Goal: Transaction & Acquisition: Purchase product/service

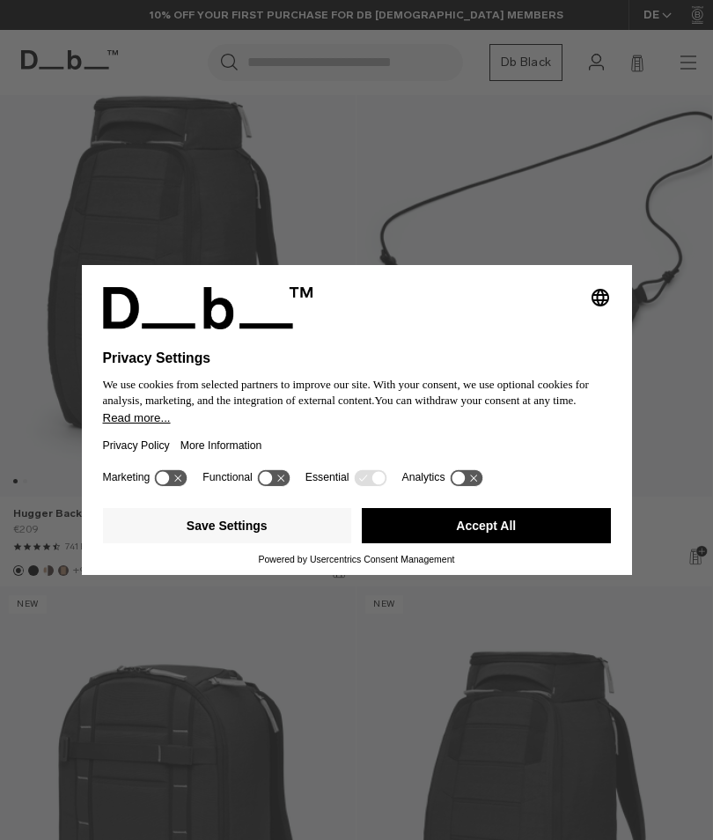
click at [501, 543] on button "Accept All" at bounding box center [486, 525] width 249 height 35
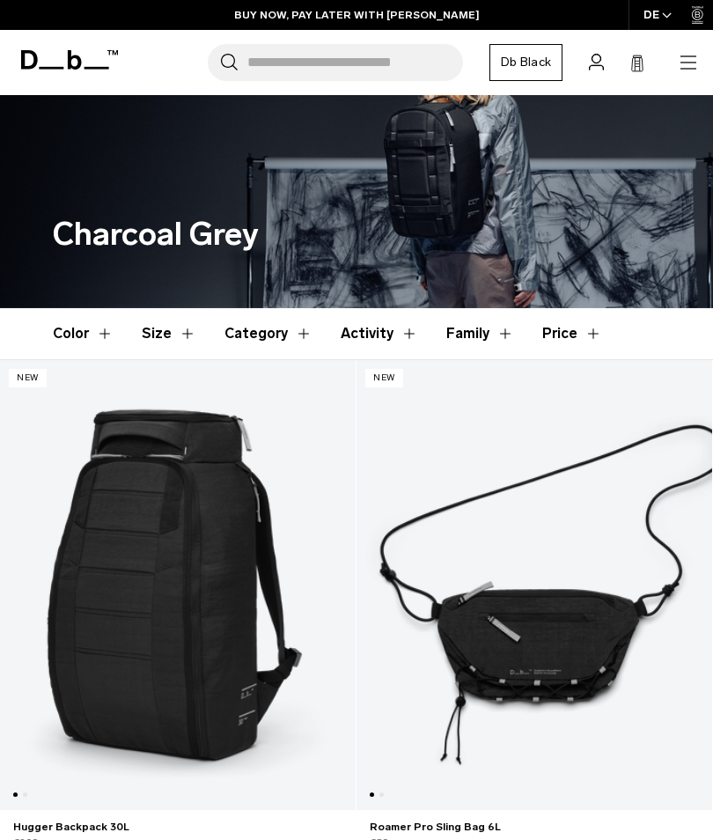
click at [688, 62] on icon "button" at bounding box center [688, 62] width 16 height 1
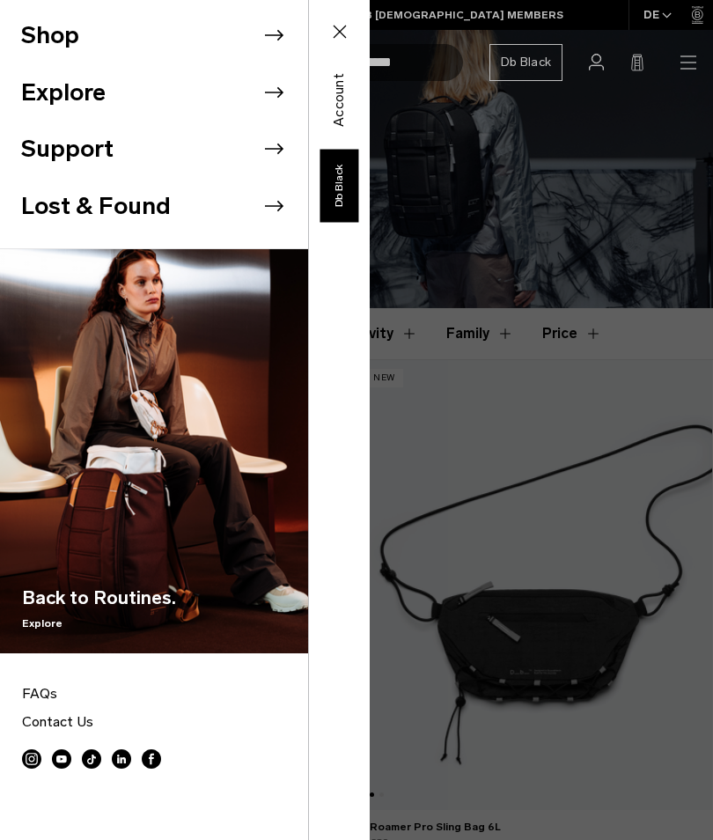
click at [276, 33] on icon at bounding box center [274, 35] width 26 height 26
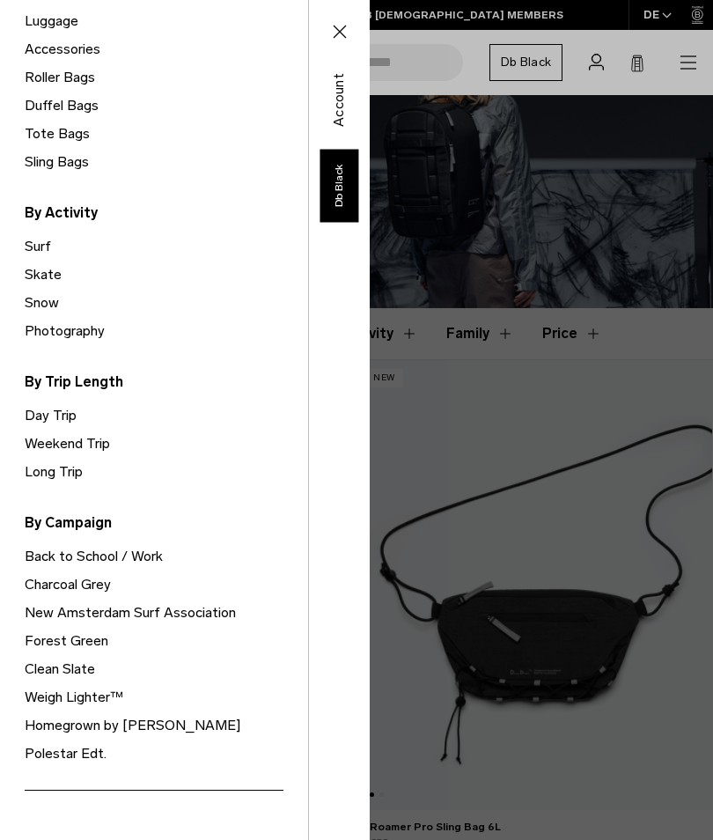
scroll to position [312, 0]
click at [43, 415] on link "Day Trip" at bounding box center [166, 416] width 283 height 28
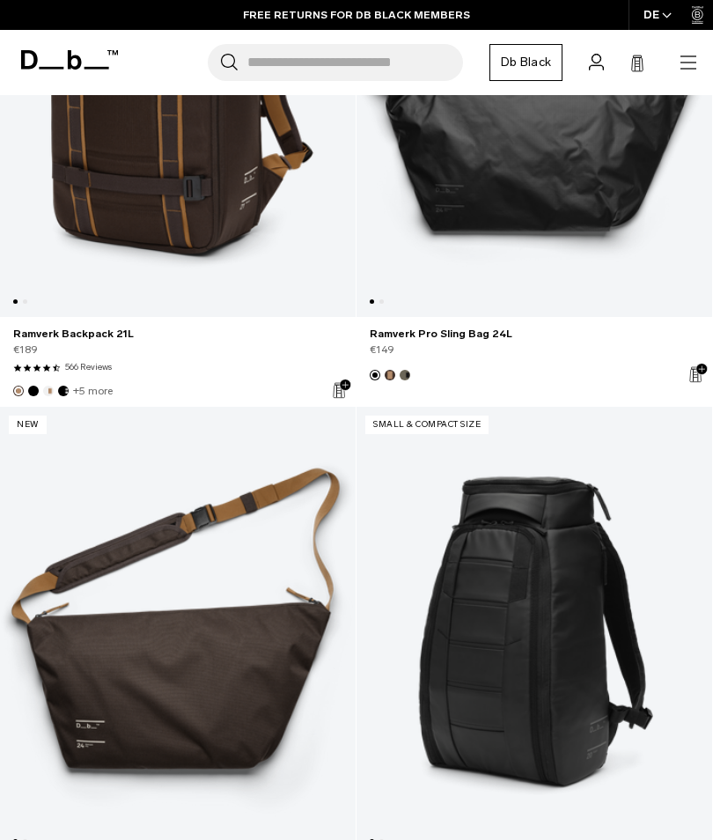
scroll to position [2591, 0]
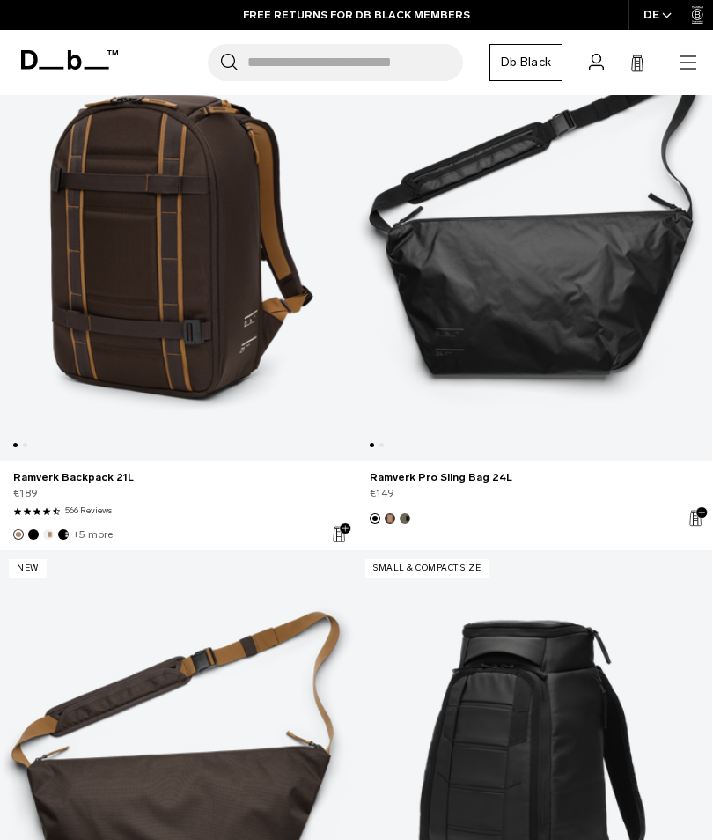
click at [565, 303] on link "Ramverk Pro Sling Bag 24L" at bounding box center [534, 235] width 356 height 449
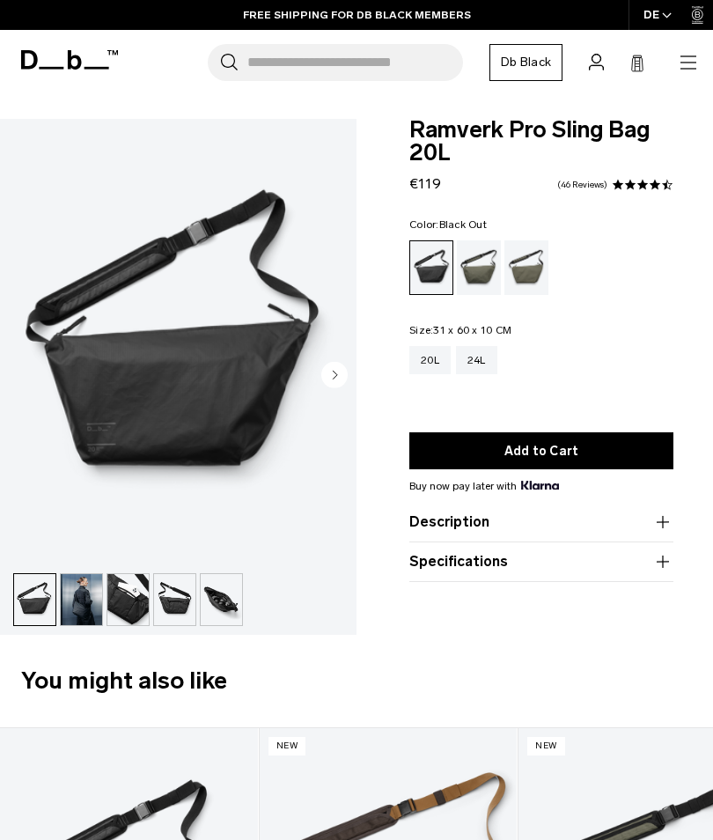
scroll to position [303, 0]
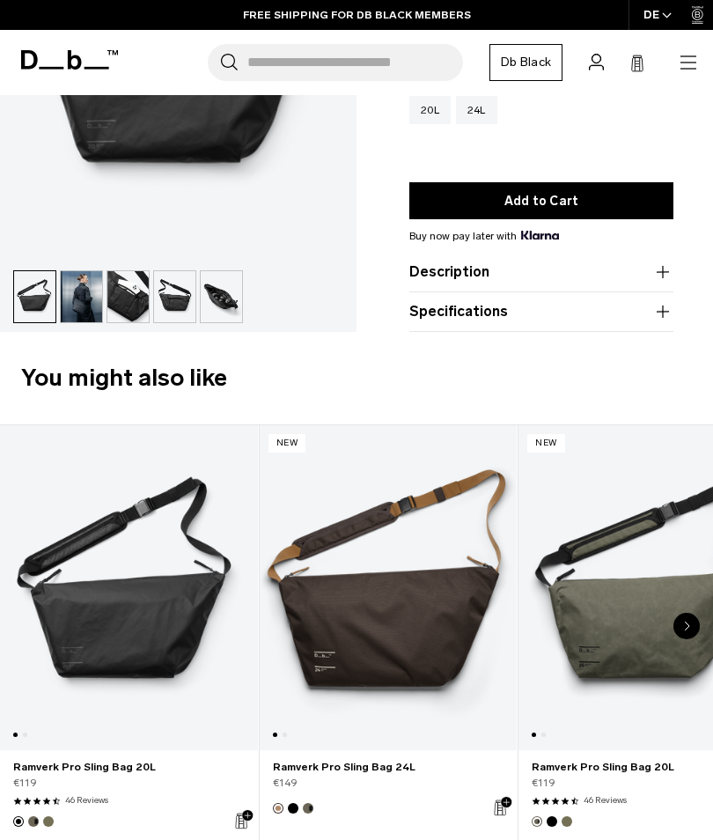
click at [35, 307] on img "button" at bounding box center [34, 296] width 41 height 51
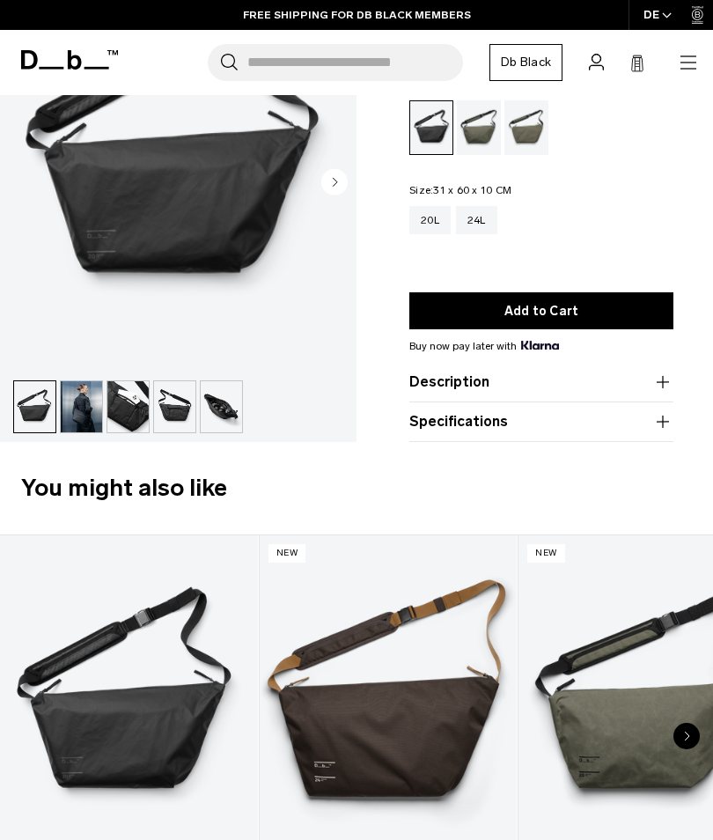
scroll to position [62, 0]
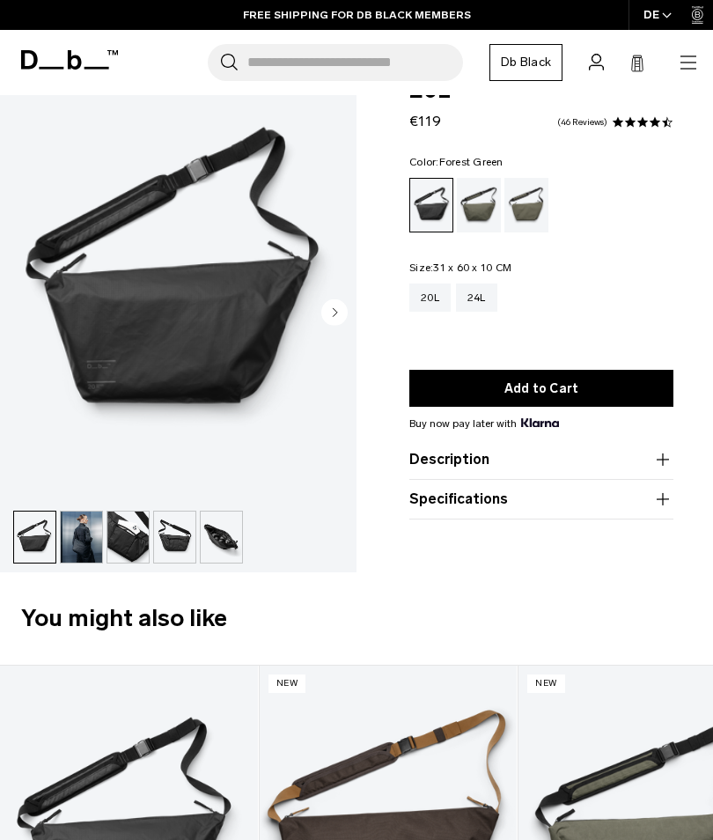
click at [481, 205] on div "Forest Green" at bounding box center [479, 205] width 45 height 55
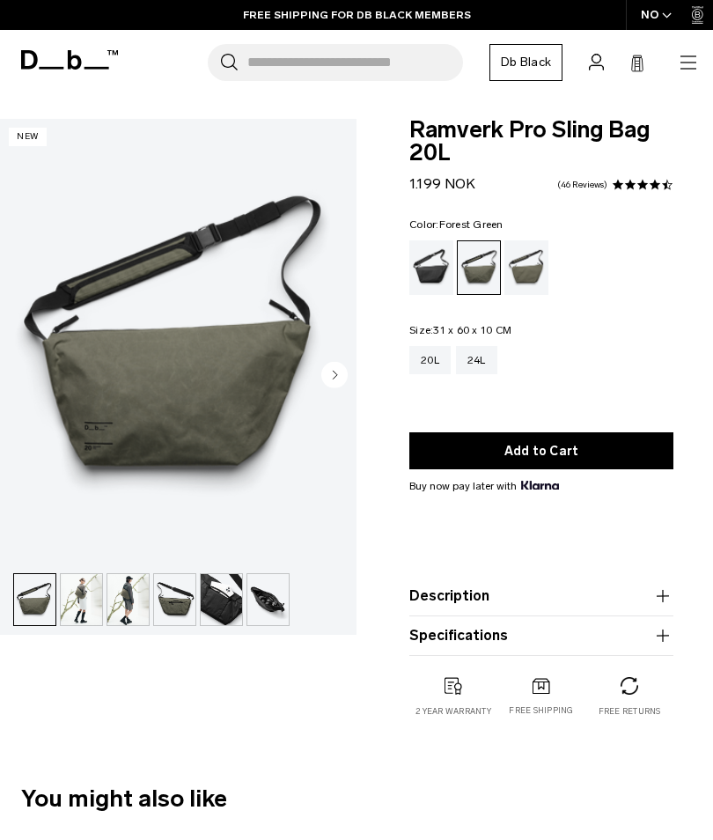
click at [342, 368] on circle "Next slide" at bounding box center [334, 375] width 26 height 26
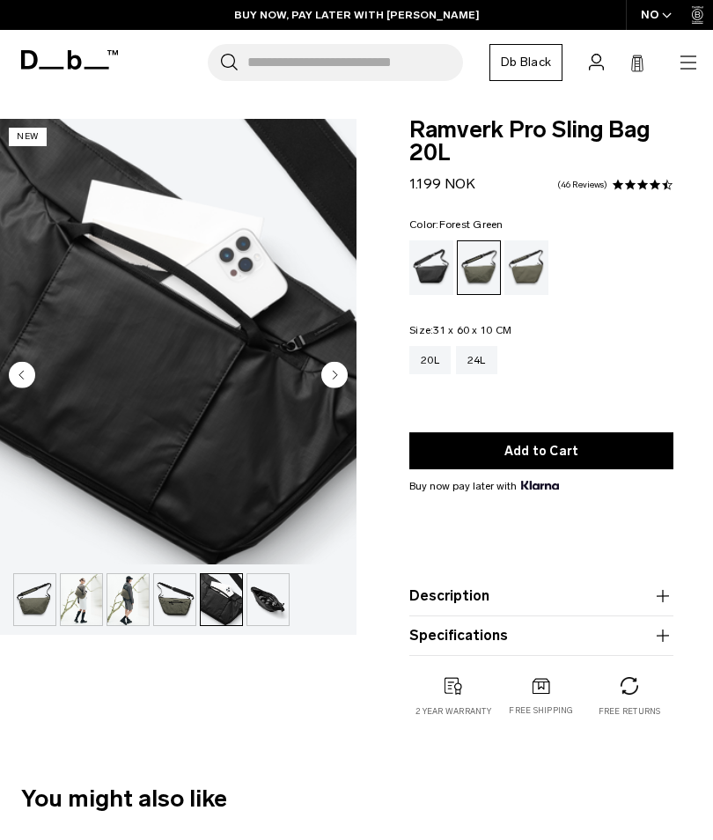
click at [614, 346] on div "20L 24L" at bounding box center [541, 360] width 264 height 28
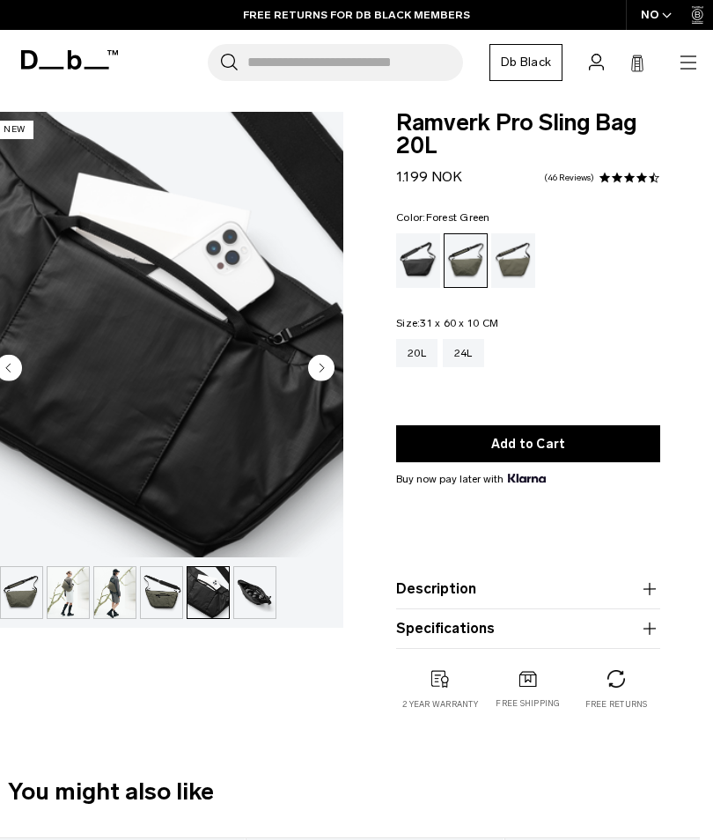
scroll to position [6, 13]
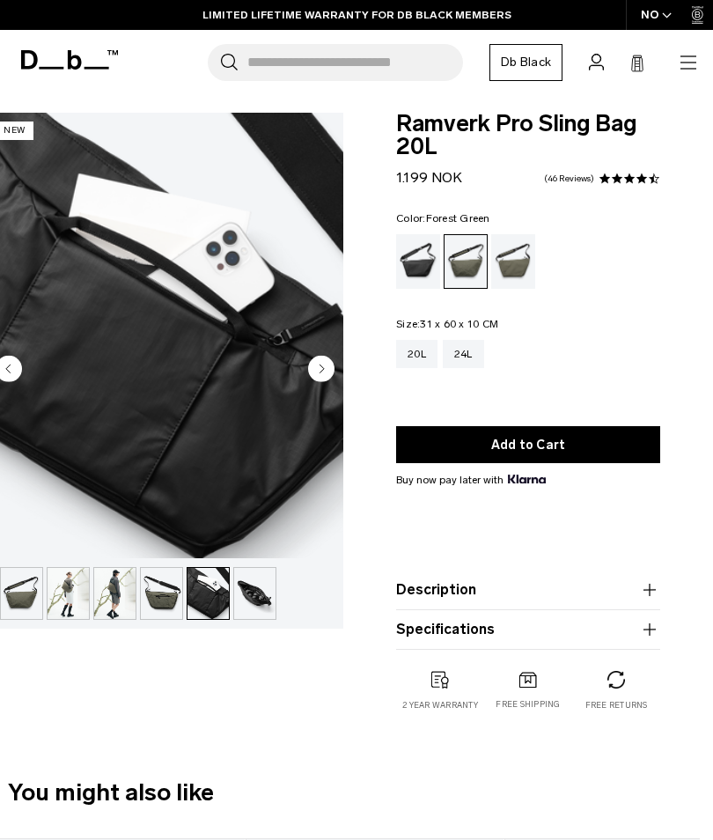
click at [682, 269] on div "Ramverk Pro Sling Bag 20L 1.199 NOK 4.3 star rating 46 Reviews Color: Forest Gr…" at bounding box center [528, 430] width 370 height 634
click at [205, 435] on img "5 / 6" at bounding box center [165, 335] width 356 height 445
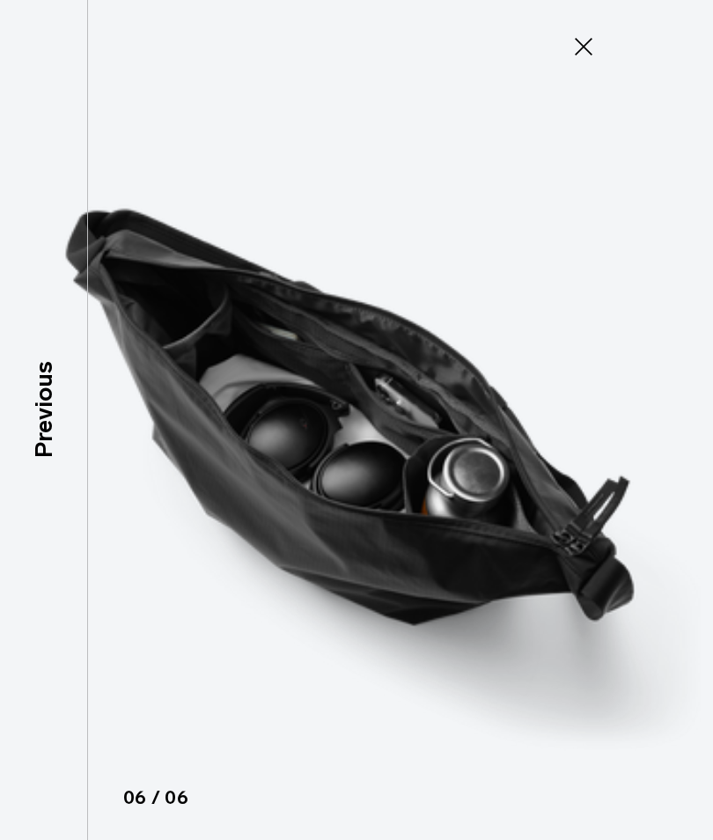
click at [577, 42] on icon at bounding box center [584, 47] width 28 height 28
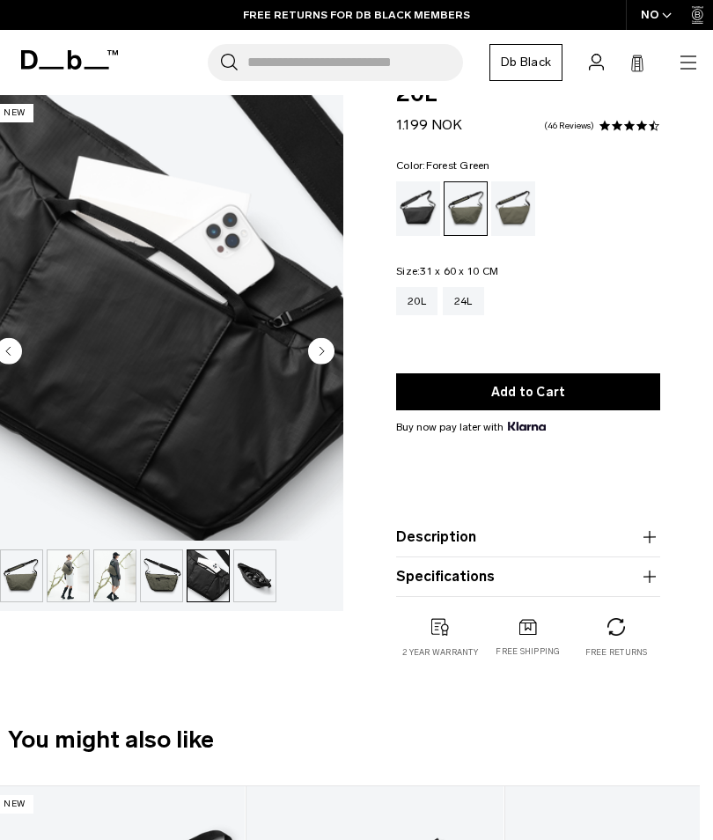
scroll to position [185, 13]
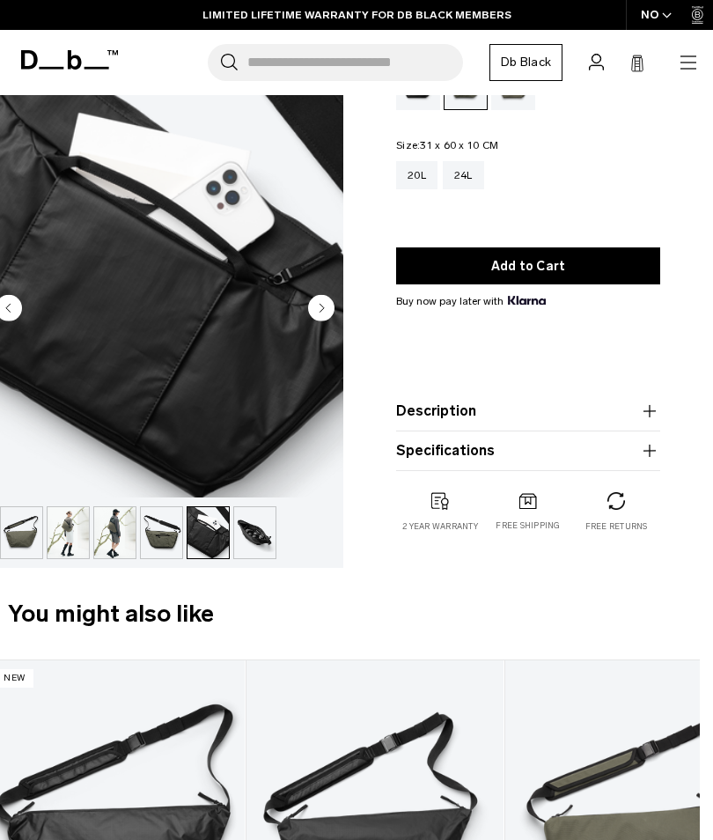
click at [634, 420] on button "Description" at bounding box center [528, 411] width 264 height 21
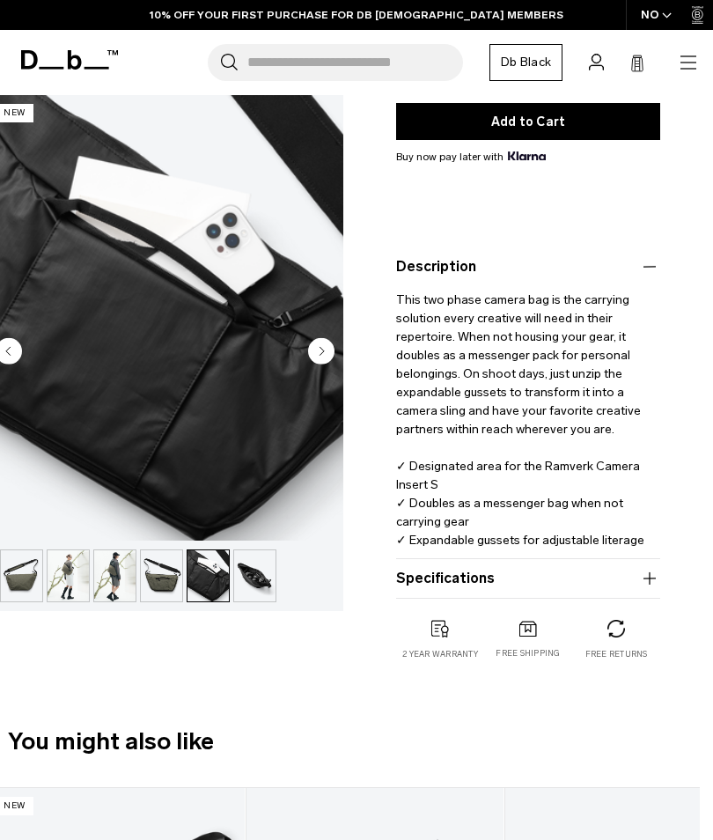
scroll to position [332, 13]
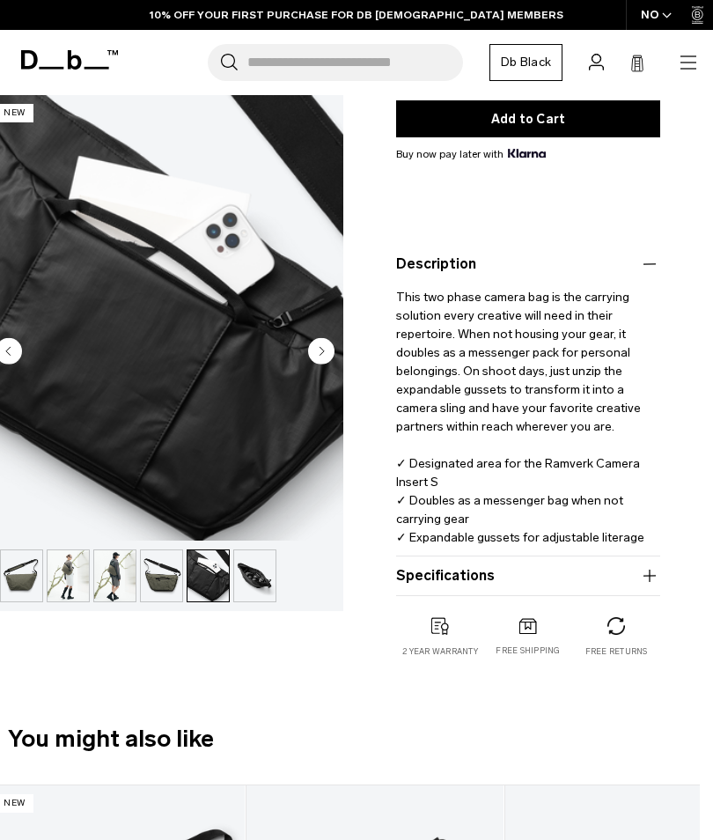
click at [644, 578] on icon "button" at bounding box center [649, 575] width 21 height 21
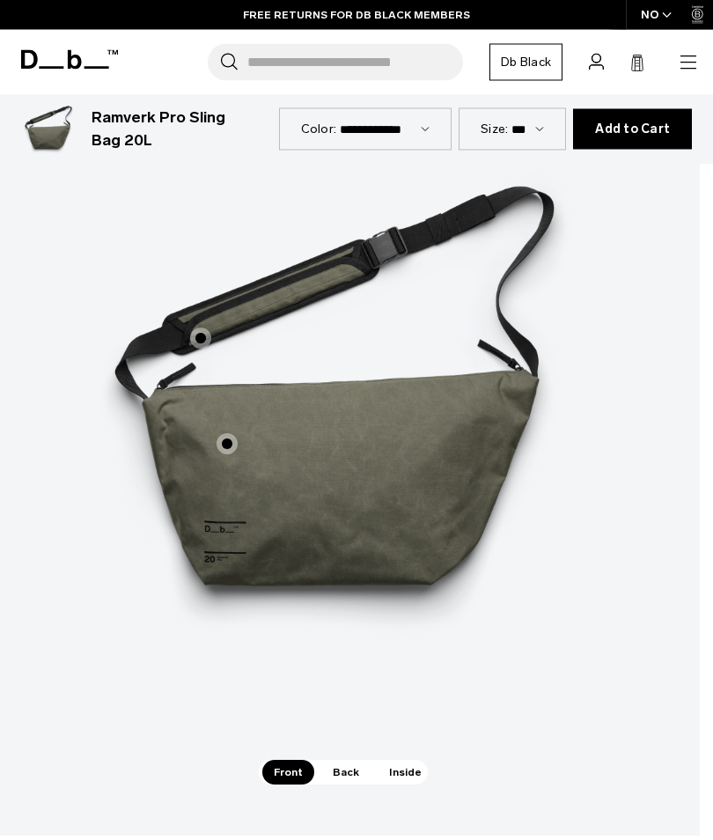
scroll to position [2200, 13]
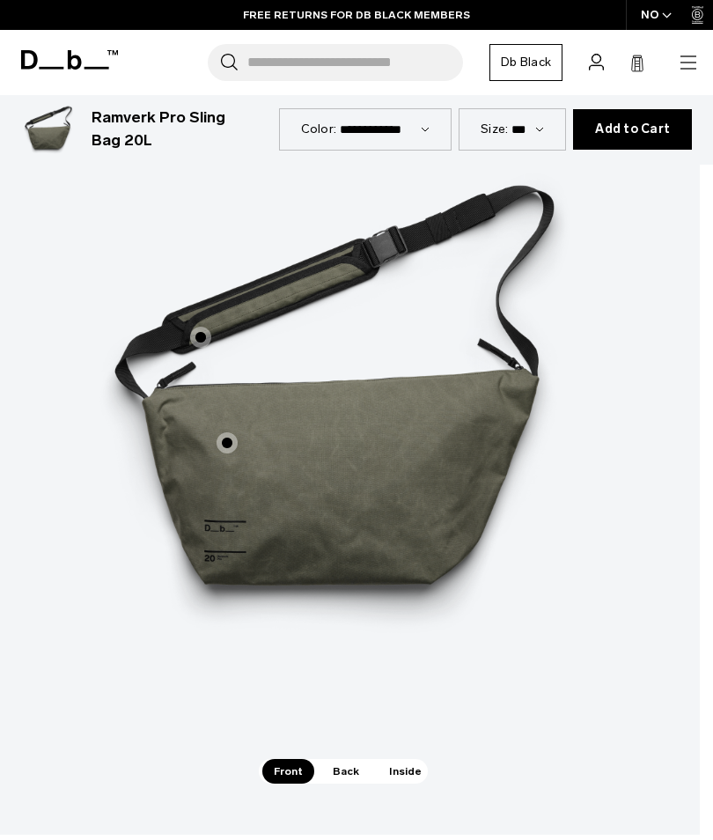
click at [405, 759] on span "Inside" at bounding box center [405, 771] width 55 height 25
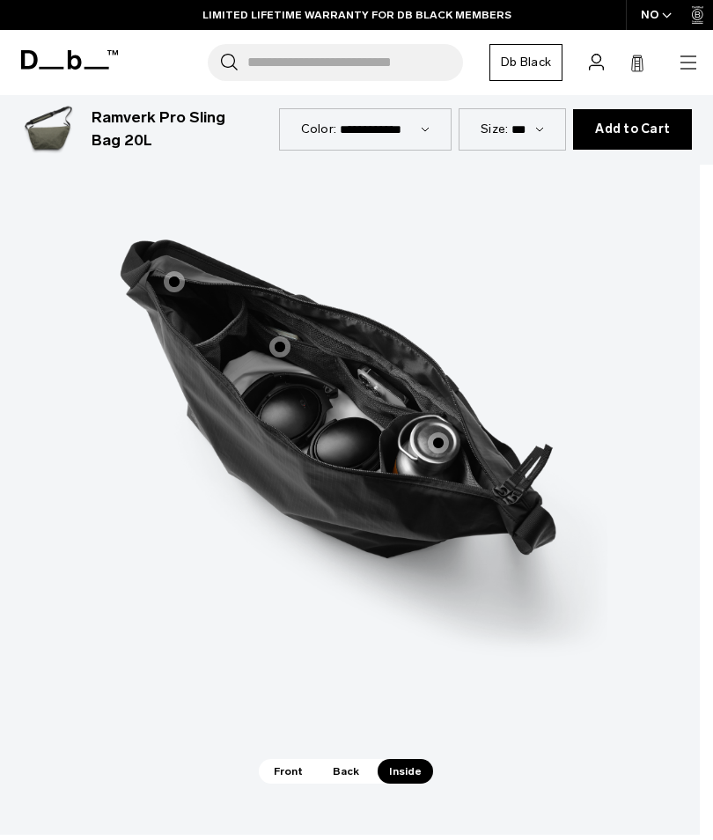
click at [345, 759] on span "Back" at bounding box center [345, 771] width 49 height 25
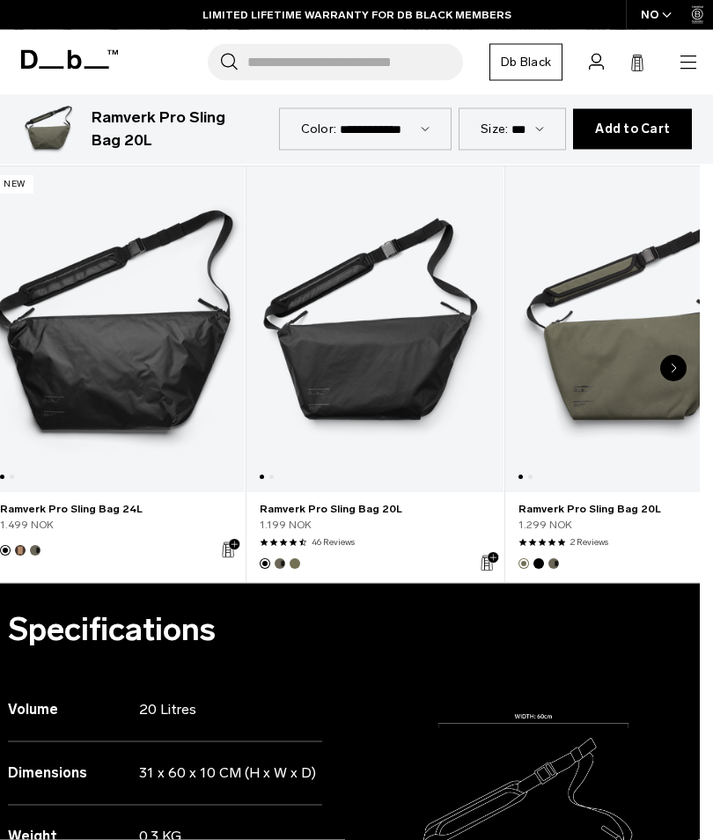
scroll to position [0, 13]
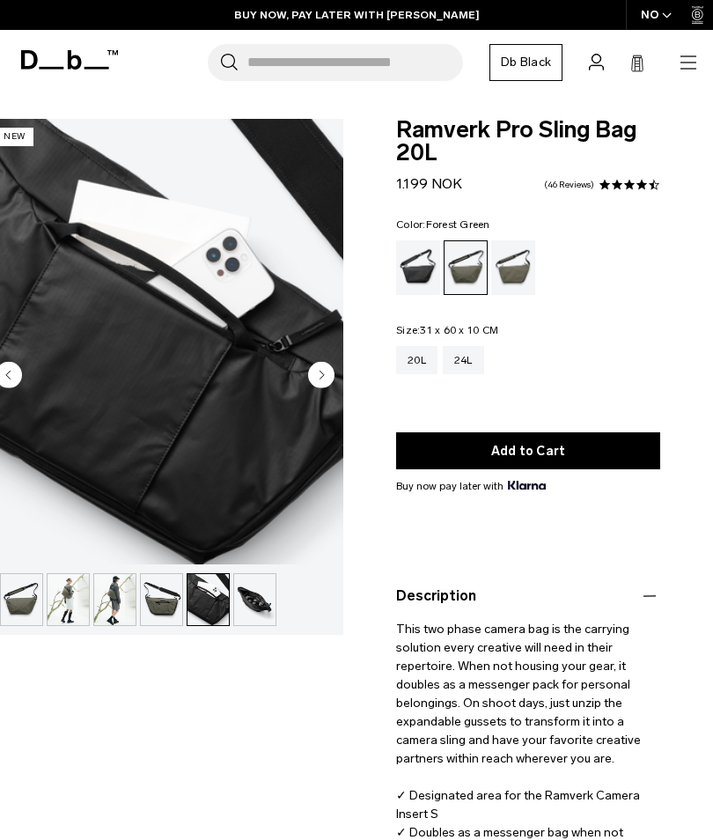
click at [536, 452] on button "Add to Cart" at bounding box center [528, 450] width 264 height 37
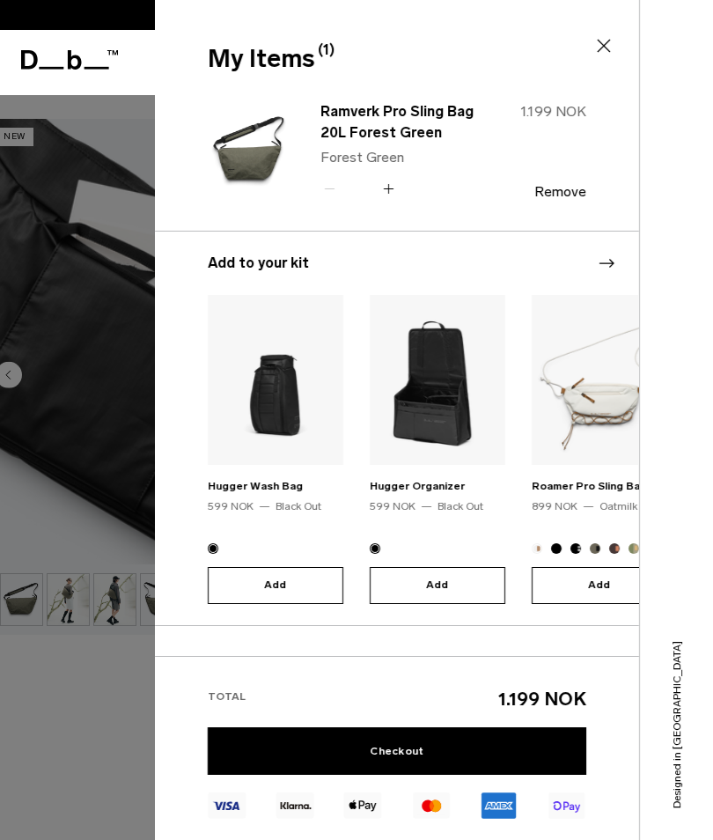
click at [270, 152] on img at bounding box center [250, 151] width 85 height 104
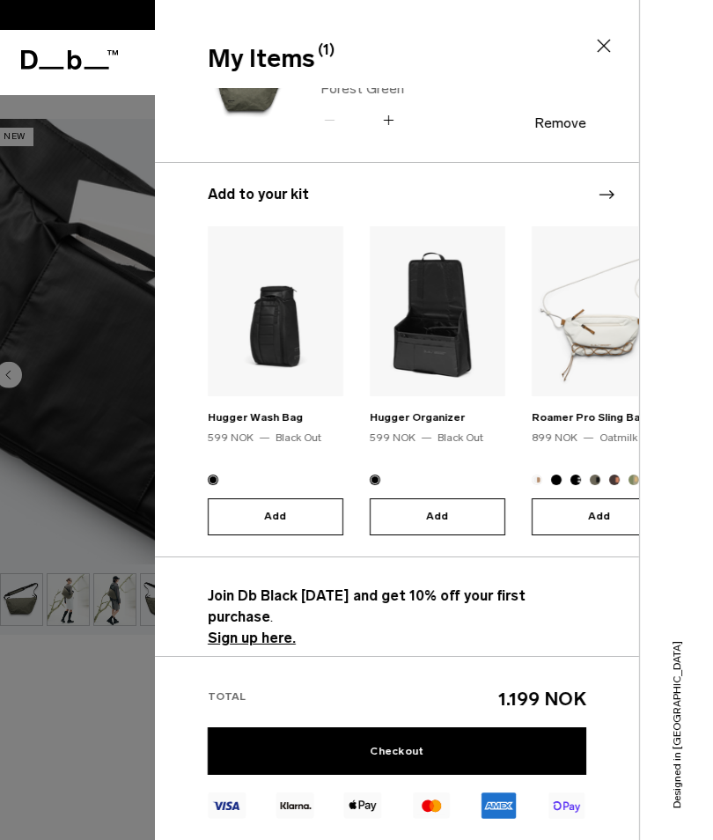
scroll to position [68, 0]
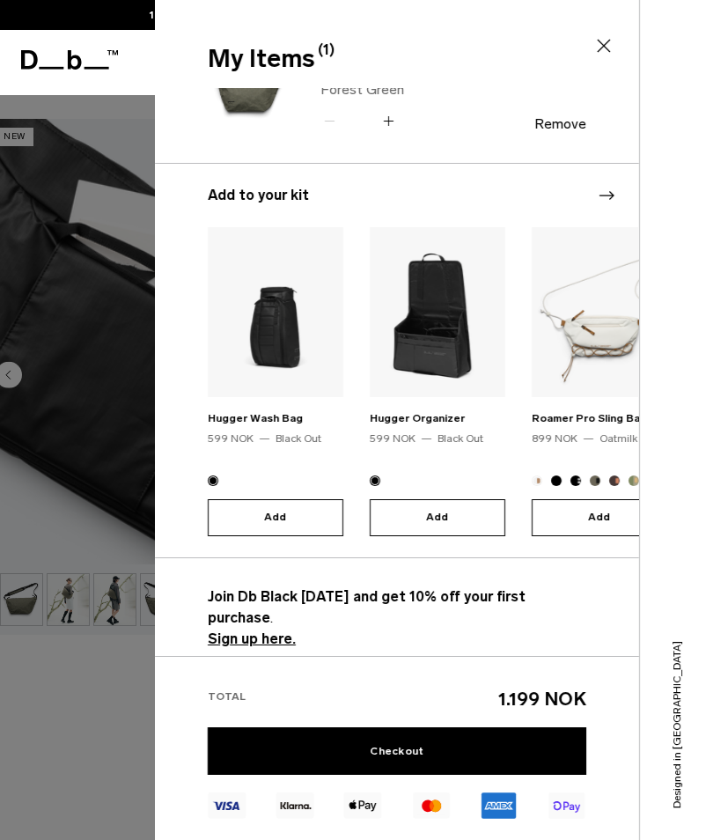
click at [367, 815] on rect at bounding box center [363, 805] width 38 height 26
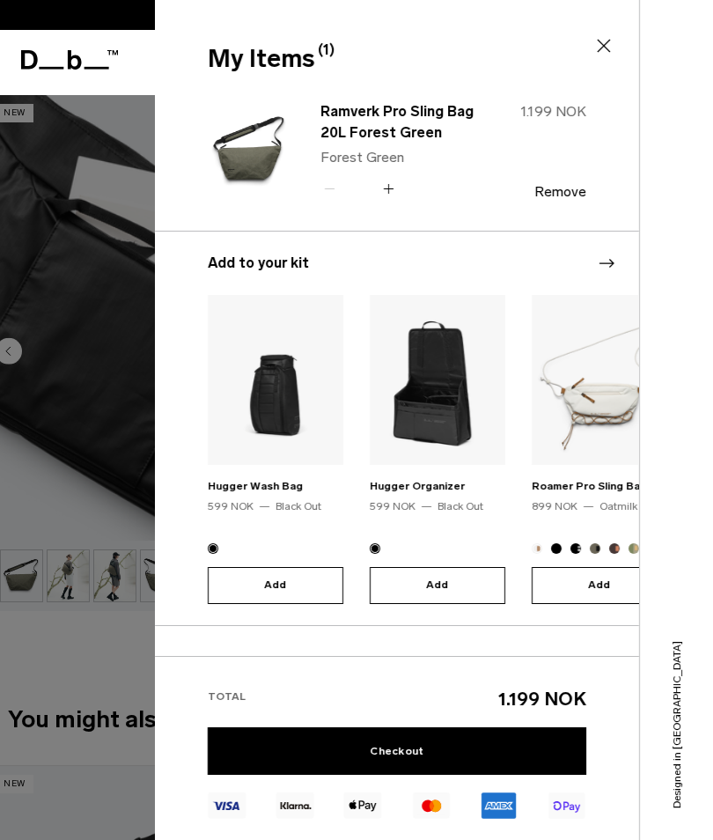
scroll to position [437, 13]
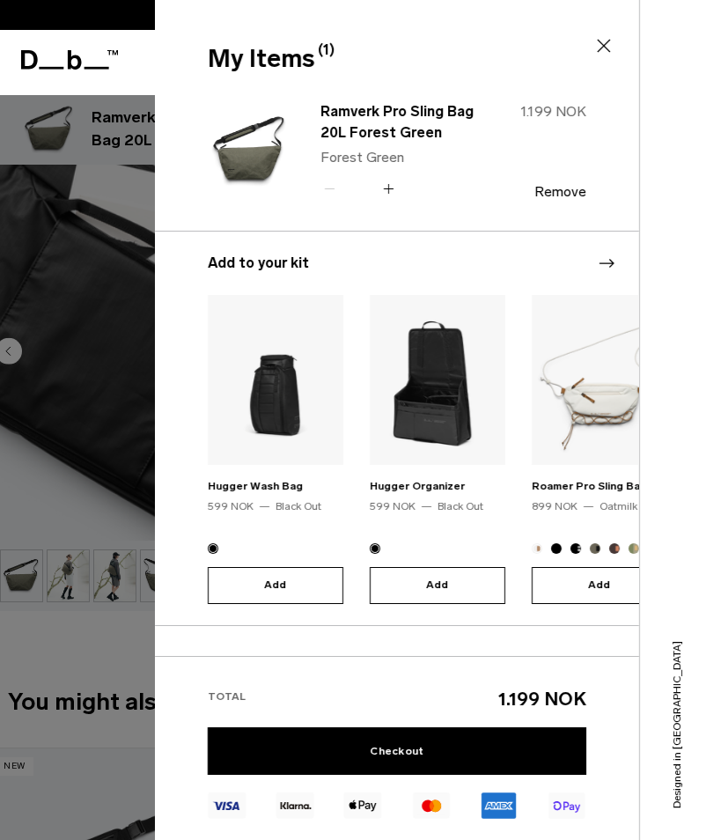
click at [412, 775] on link "Checkout" at bounding box center [397, 751] width 379 height 48
